Goal: Task Accomplishment & Management: Manage account settings

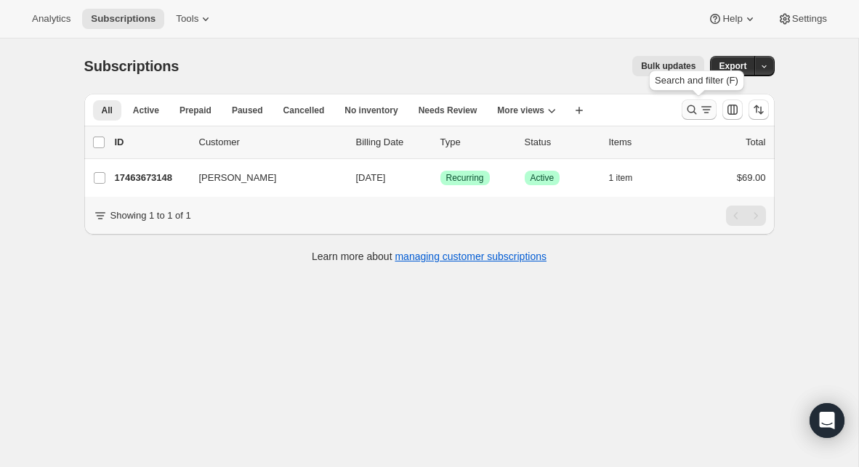
click at [689, 110] on icon "Search and filter results" at bounding box center [691, 109] width 15 height 15
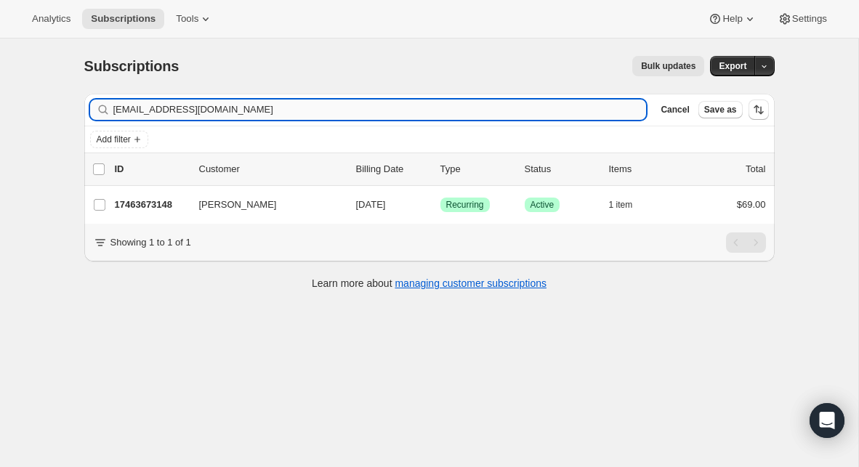
click at [260, 107] on input "[EMAIL_ADDRESS][DOMAIN_NAME]" at bounding box center [379, 110] width 533 height 20
type input "[EMAIL_ADDRESS][DOMAIN_NAME]"
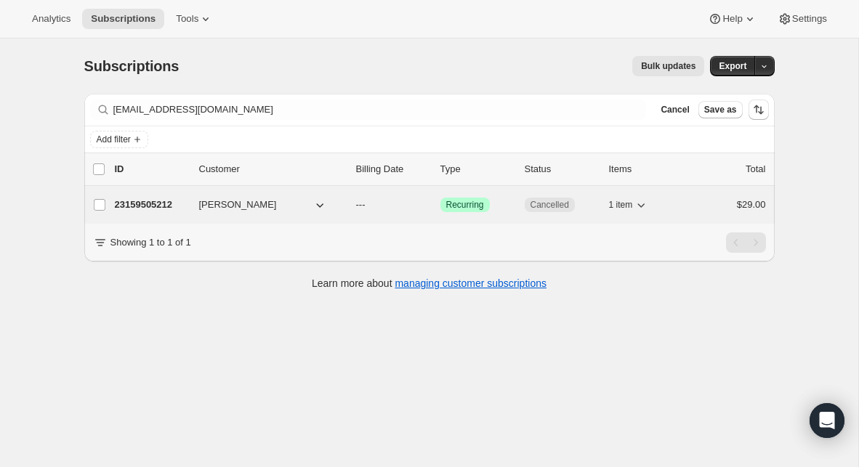
click at [152, 211] on p "23159505212" at bounding box center [151, 205] width 73 height 15
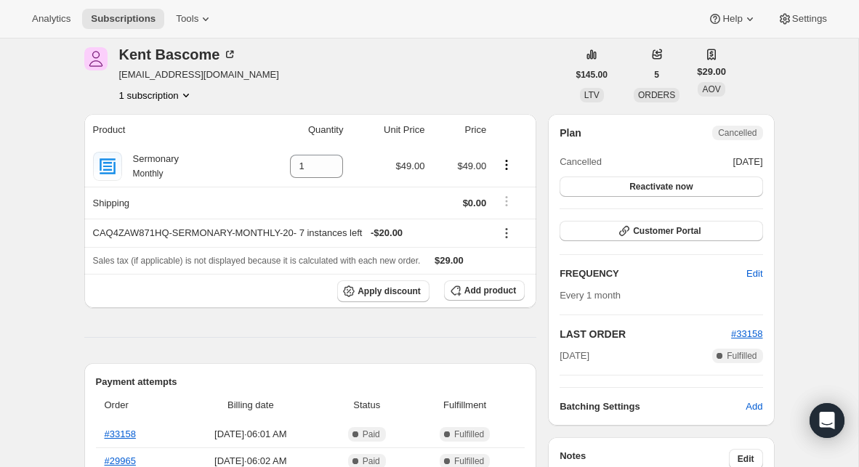
scroll to position [61, 0]
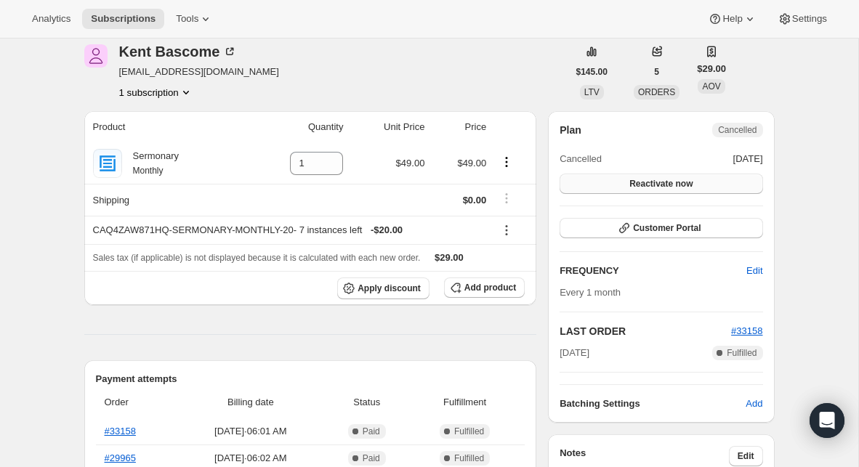
click at [674, 187] on span "Reactivate now" at bounding box center [660, 184] width 63 height 12
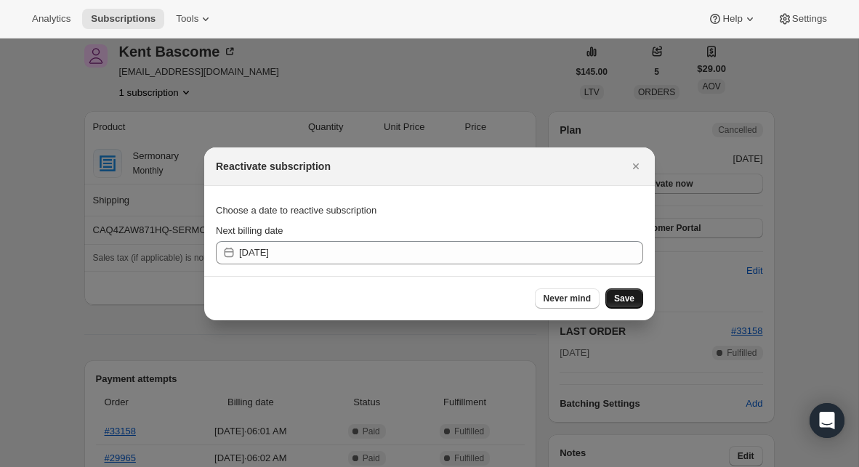
click at [621, 293] on span "Save" at bounding box center [624, 299] width 20 height 12
